Goal: Information Seeking & Learning: Understand process/instructions

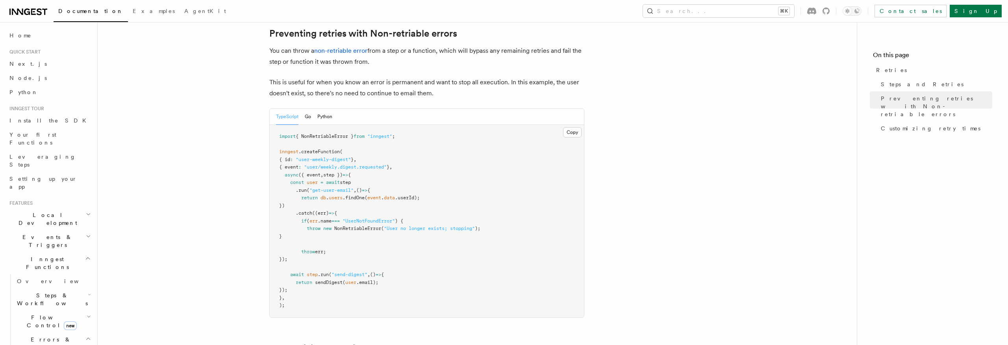
scroll to position [723, 0]
click at [366, 225] on span "NonRetriableError" at bounding box center [357, 228] width 47 height 6
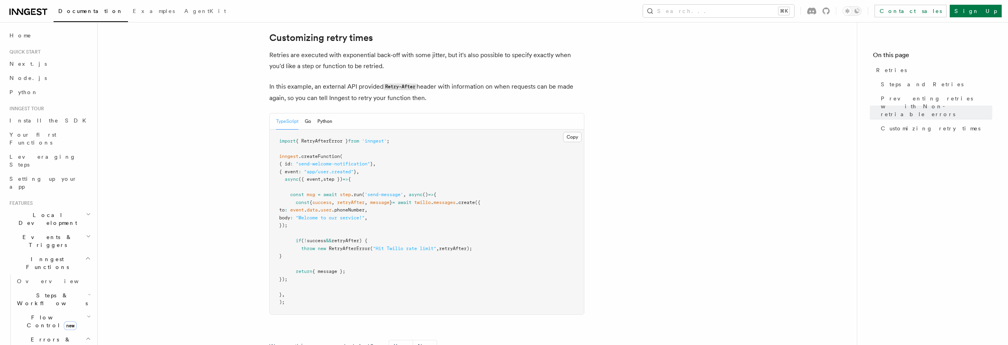
scroll to position [1049, 0]
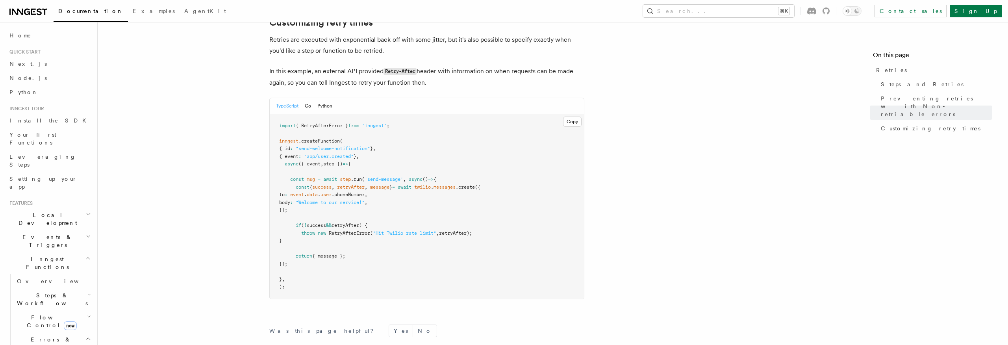
click at [341, 118] on pre "import { RetryAfterError } from 'inngest' ; inngest .createFunction ( { id : "s…" at bounding box center [427, 206] width 314 height 185
click at [342, 123] on span "{ RetryAfterError }" at bounding box center [322, 126] width 52 height 6
copy code "import { RetryAfterError } from 'inngest' ;"
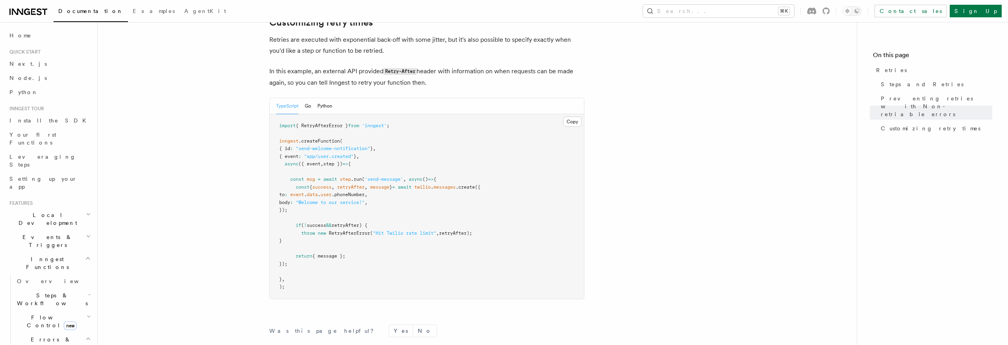
click at [334, 230] on span "RetryAfterError" at bounding box center [349, 233] width 41 height 6
copy code "throw new RetryAfterError ( "Hit Twilio rate limit" , retryAfter);"
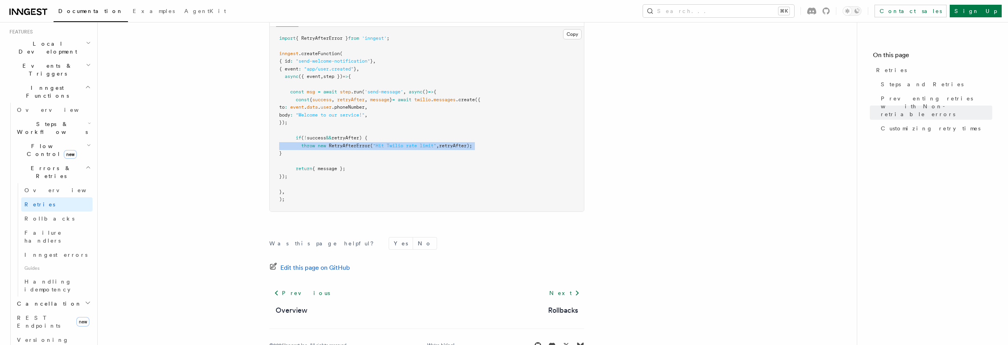
scroll to position [1139, 0]
